Goal: Find contact information: Obtain details needed to contact an individual or organization

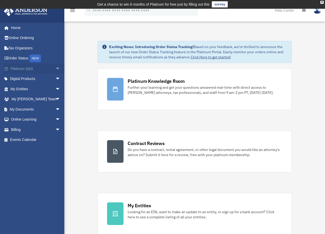
click at [55, 69] on span "arrow_drop_down" at bounding box center [60, 69] width 10 height 11
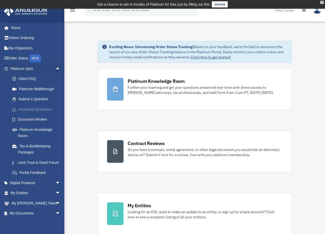
click at [20, 111] on link "Answered Questions" at bounding box center [37, 109] width 61 height 10
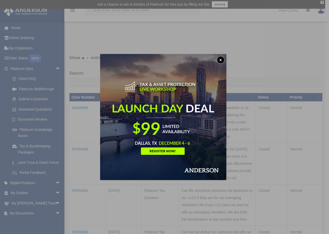
click at [173, 108] on img at bounding box center [163, 117] width 126 height 126
click at [221, 61] on button "x" at bounding box center [221, 60] width 8 height 8
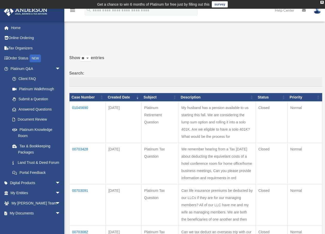
click at [214, 121] on td "My husband has a pension available to us starting this fall. We are considering…" at bounding box center [217, 122] width 77 height 41
click at [83, 107] on td "01045690" at bounding box center [87, 122] width 36 height 41
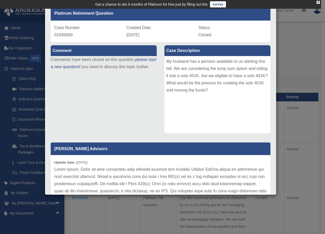
scroll to position [26, 0]
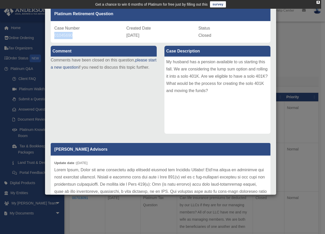
drag, startPoint x: 72, startPoint y: 35, endPoint x: 54, endPoint y: 36, distance: 17.5
click at [54, 36] on div "Case Number 01045690 Created Date [DATE] Status Closed" at bounding box center [161, 32] width 220 height 22
copy span "01045690"
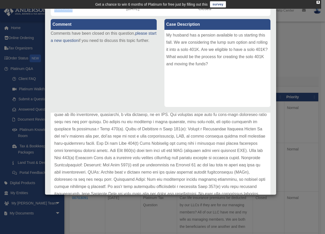
scroll to position [0, 0]
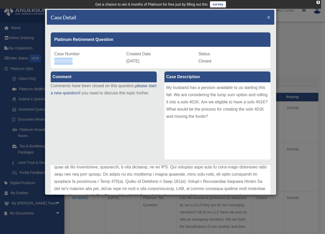
click at [267, 17] on span "×" at bounding box center [268, 17] width 3 height 6
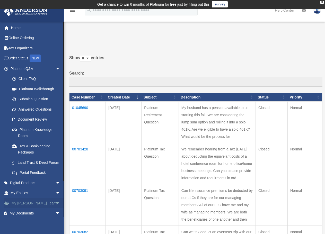
click at [38, 208] on link "My [PERSON_NAME] Team arrow_drop_down" at bounding box center [36, 203] width 65 height 10
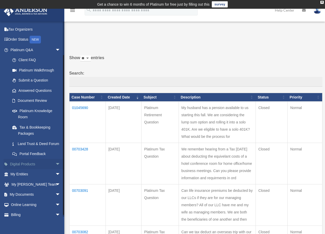
scroll to position [40, 0]
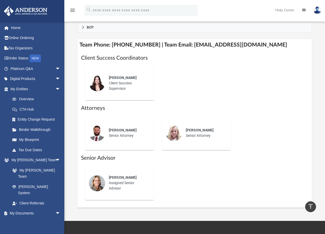
scroll to position [206, 0]
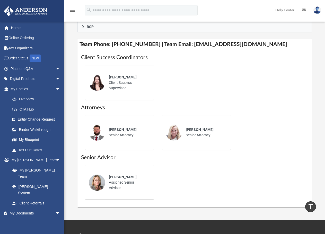
click at [113, 187] on div "[PERSON_NAME] Assigned Senior Advisor" at bounding box center [127, 182] width 45 height 23
click at [109, 178] on span "[PERSON_NAME]" at bounding box center [123, 177] width 28 height 4
click at [129, 179] on span "[PERSON_NAME]" at bounding box center [123, 177] width 28 height 4
drag, startPoint x: 118, startPoint y: 192, endPoint x: 112, endPoint y: 192, distance: 5.2
click at [118, 192] on div "[PERSON_NAME] Assigned Senior Advisor" at bounding box center [127, 182] width 45 height 23
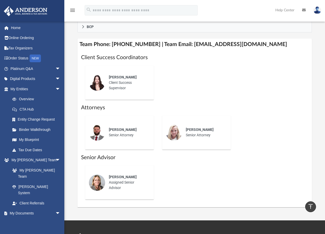
click at [103, 188] on div at bounding box center [97, 182] width 16 height 16
click at [101, 139] on img at bounding box center [97, 132] width 16 height 16
click at [117, 132] on span "[PERSON_NAME]" at bounding box center [123, 130] width 28 height 4
click at [193, 138] on div "[PERSON_NAME] Senior Attorney" at bounding box center [204, 133] width 45 height 18
click at [111, 82] on div "[PERSON_NAME] Client Success Supervisor" at bounding box center [127, 82] width 45 height 23
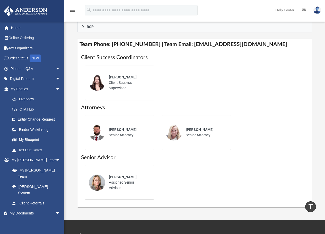
click at [111, 83] on div "Jennie Wilson Client Success Supervisor" at bounding box center [127, 82] width 45 height 23
drag, startPoint x: 110, startPoint y: 76, endPoint x: 132, endPoint y: 80, distance: 22.5
click at [132, 80] on div "Jennie Wilson Client Success Supervisor" at bounding box center [127, 82] width 45 height 23
click at [126, 79] on span "Jennie Wilson" at bounding box center [123, 77] width 28 height 4
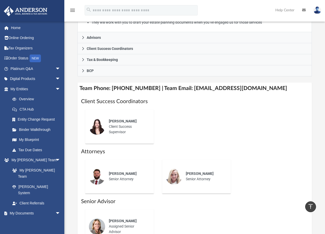
scroll to position [154, 0]
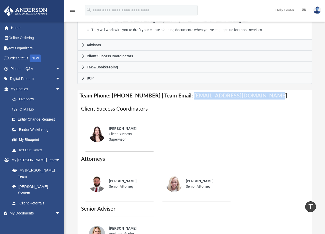
drag, startPoint x: 183, startPoint y: 96, endPoint x: 260, endPoint y: 97, distance: 77.5
click at [260, 97] on h4 "Team Phone: (725) 201-7371 | Team Email: myteam@andersonadvisors.com" at bounding box center [194, 96] width 235 height 12
drag, startPoint x: 136, startPoint y: 110, endPoint x: 140, endPoint y: 109, distance: 3.6
click at [136, 110] on h1 "Client Success Coordinators" at bounding box center [194, 108] width 227 height 7
click at [162, 111] on h1 "Client Success Coordinators" at bounding box center [194, 108] width 227 height 7
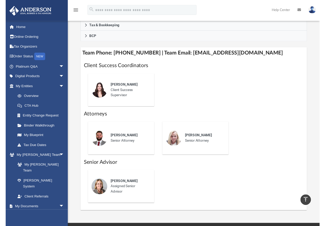
scroll to position [206, 0]
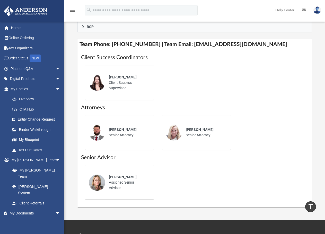
click at [110, 177] on span "Kelly Allison" at bounding box center [123, 177] width 28 height 4
drag, startPoint x: 109, startPoint y: 178, endPoint x: 133, endPoint y: 177, distance: 24.5
click at [133, 177] on div "Kelly Allison" at bounding box center [128, 176] width 38 height 5
click at [177, 174] on div "Kelly Allison Assigned Senior Advisor" at bounding box center [194, 182] width 227 height 42
